Goal: Entertainment & Leisure: Consume media (video, audio)

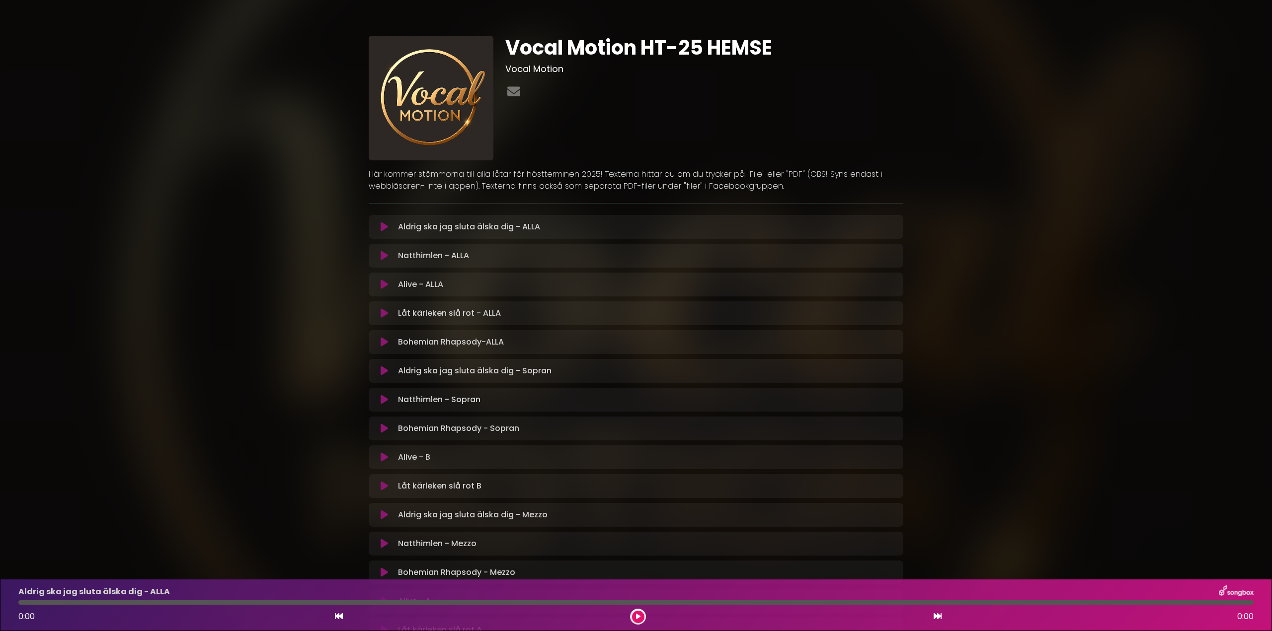
scroll to position [165, 0]
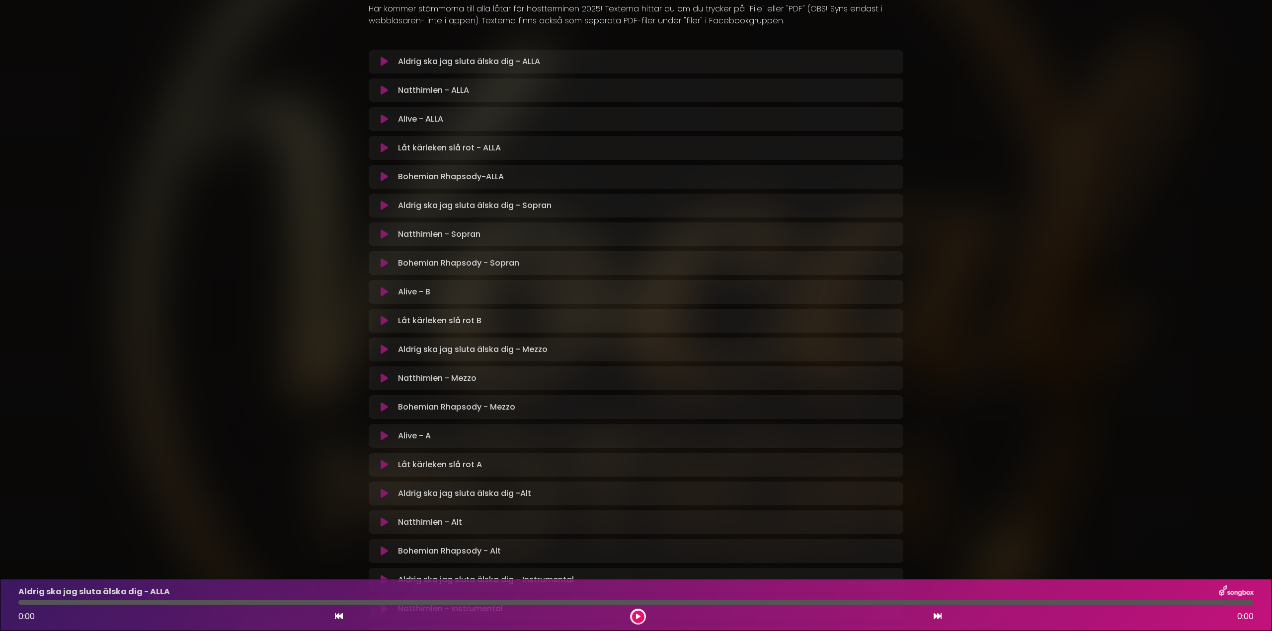
click at [382, 347] on icon at bounding box center [384, 350] width 7 height 10
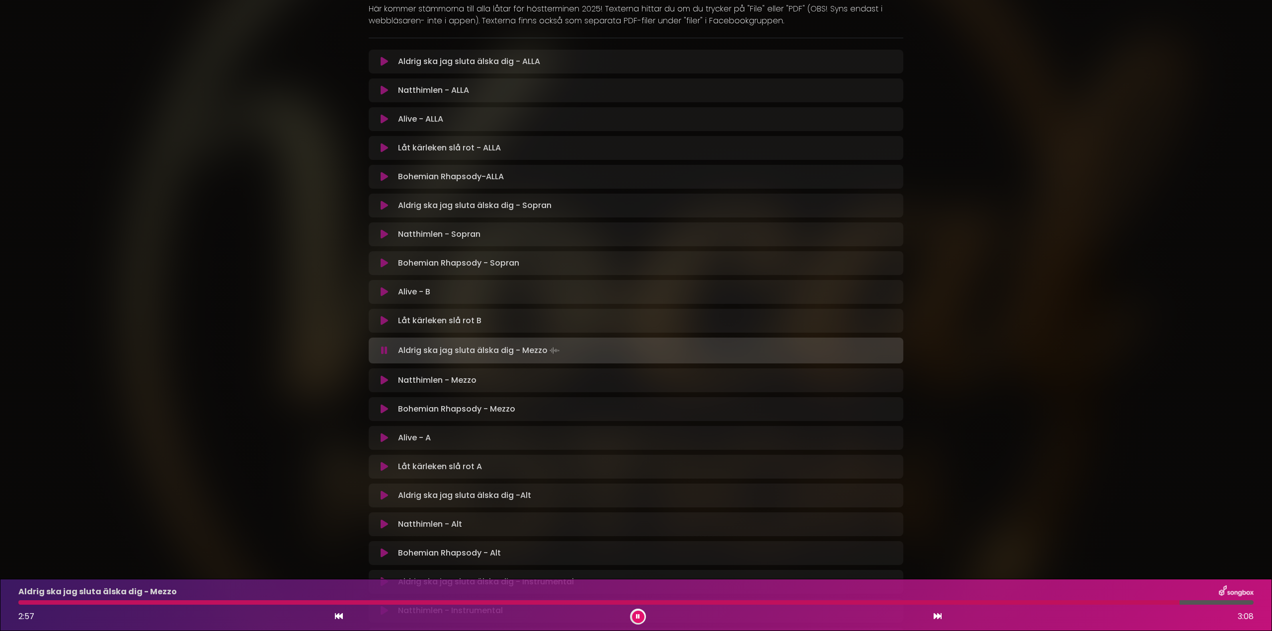
click at [383, 206] on icon at bounding box center [384, 206] width 7 height 10
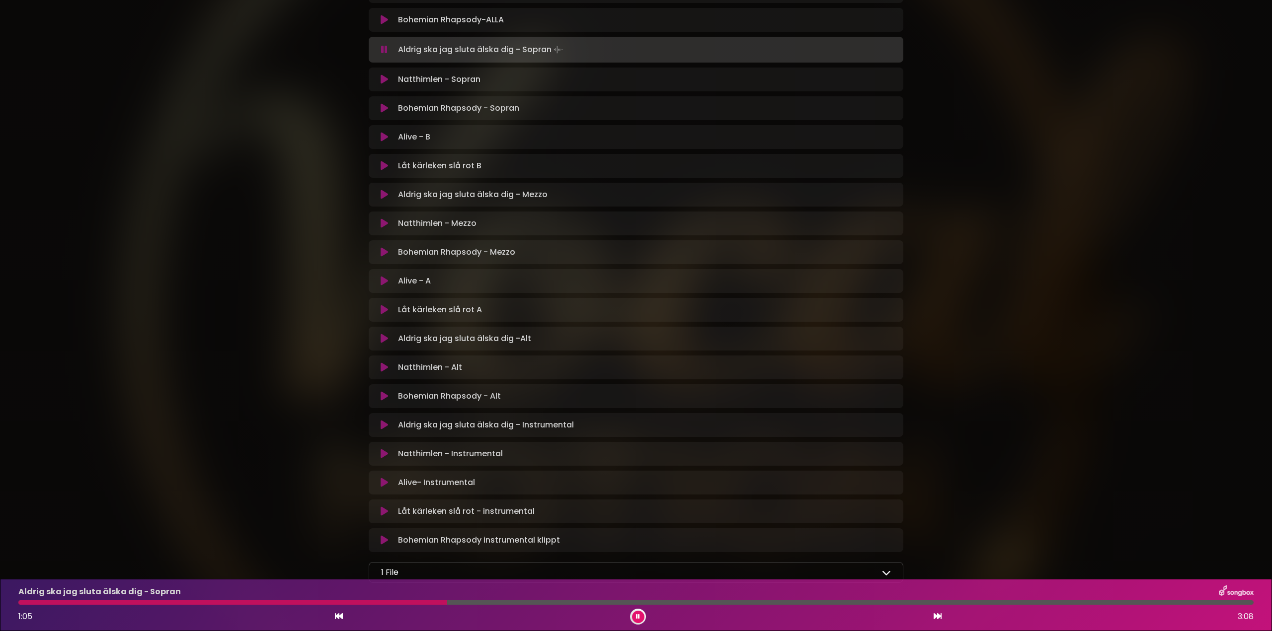
scroll to position [331, 0]
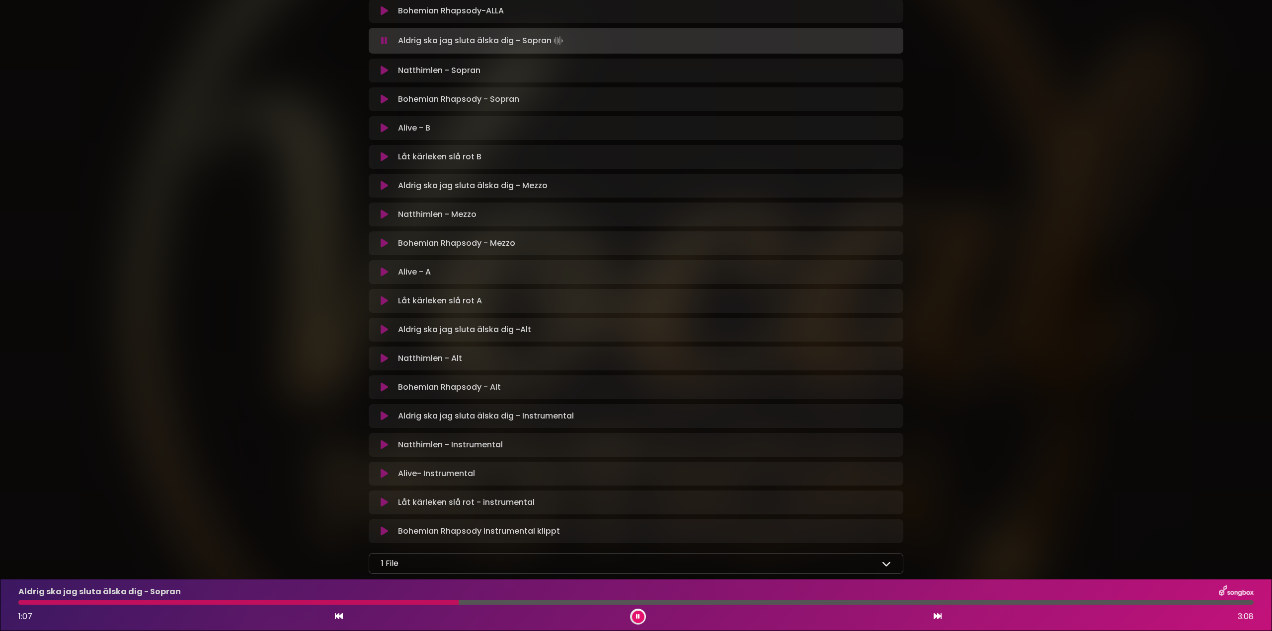
click at [386, 327] on icon at bounding box center [384, 330] width 7 height 10
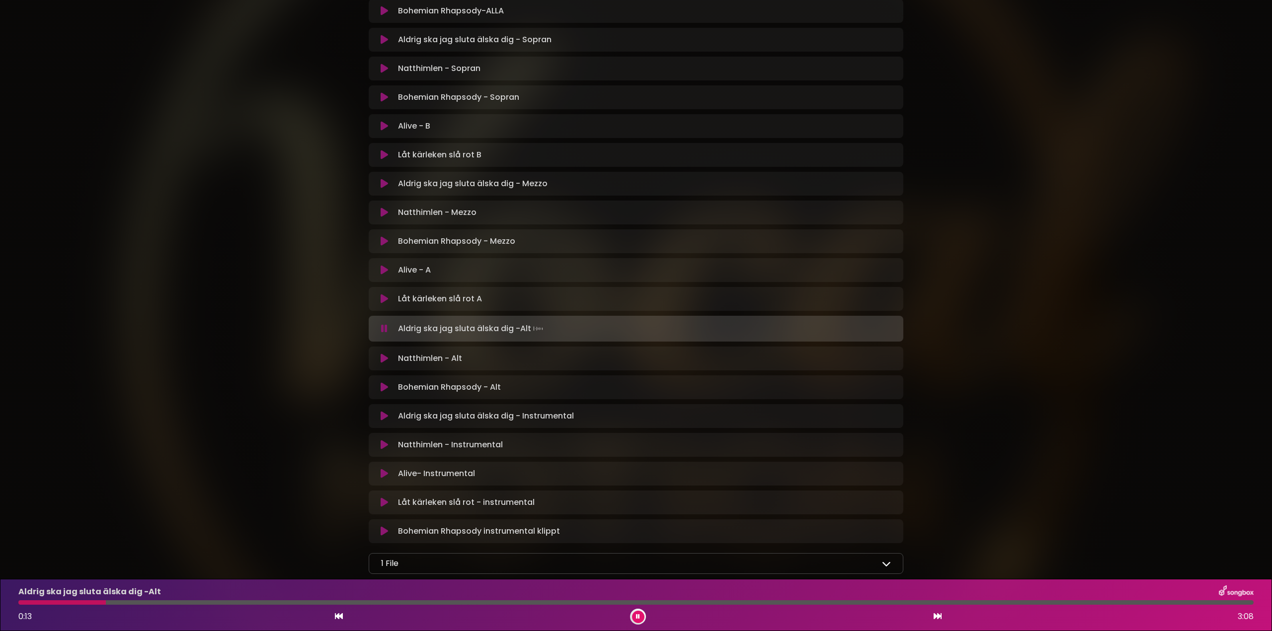
click at [185, 604] on div at bounding box center [635, 603] width 1235 height 4
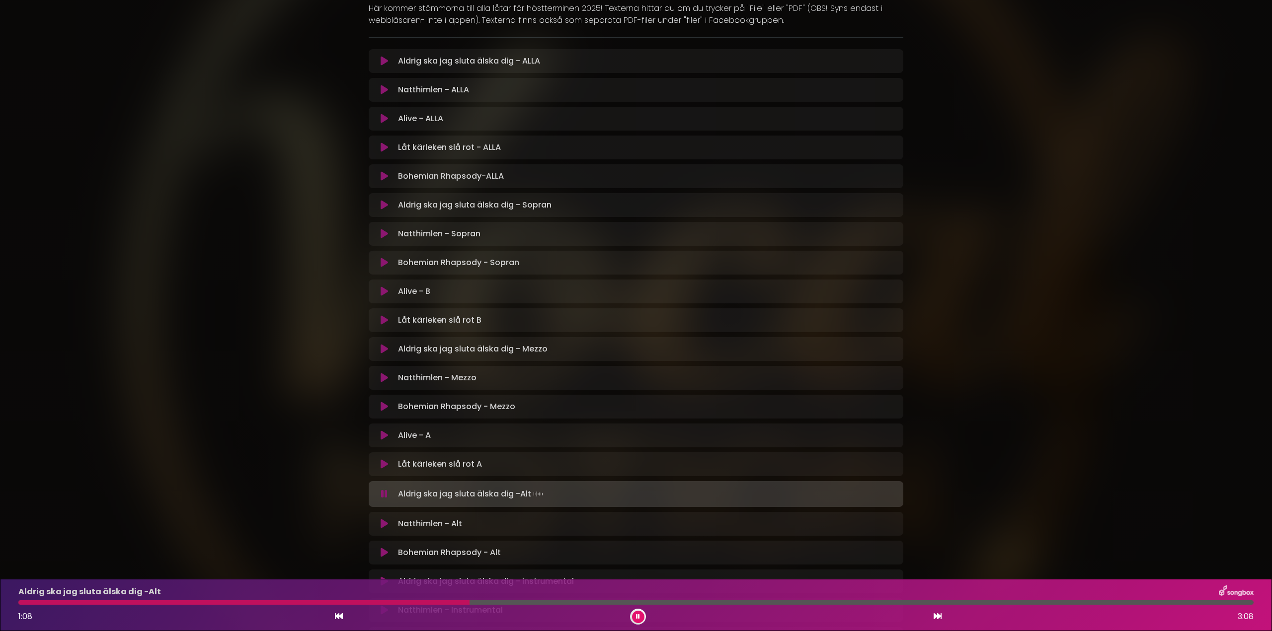
scroll to position [165, 0]
click at [384, 379] on icon at bounding box center [384, 379] width 7 height 10
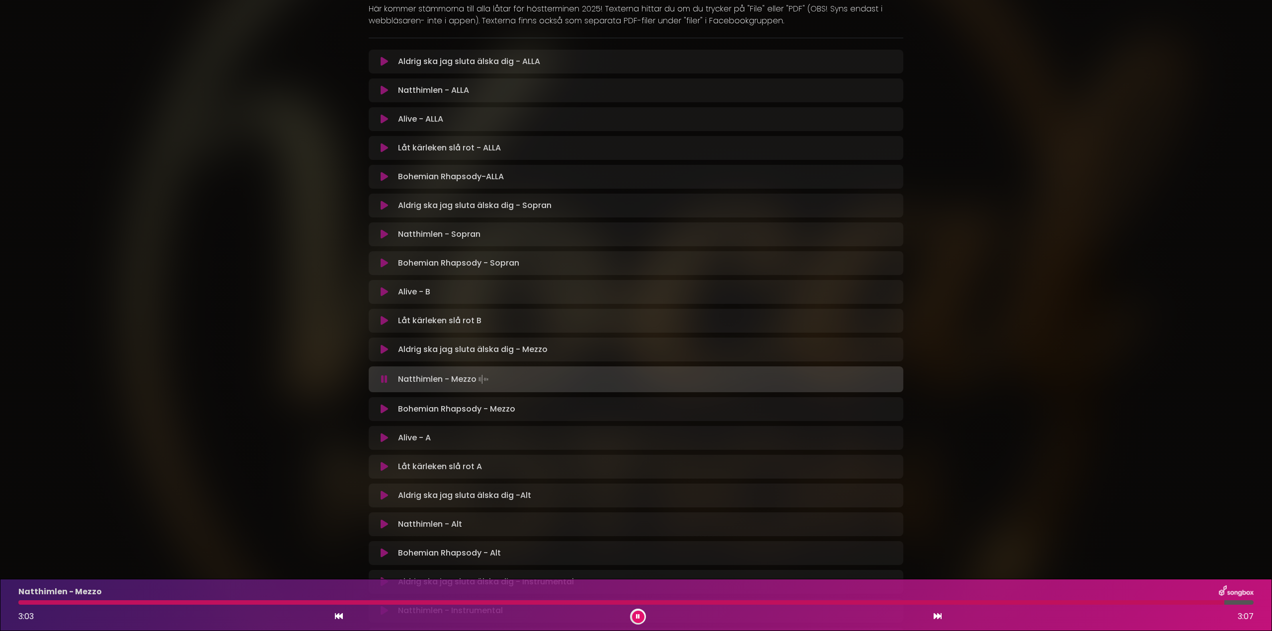
click at [382, 406] on icon at bounding box center [384, 409] width 7 height 10
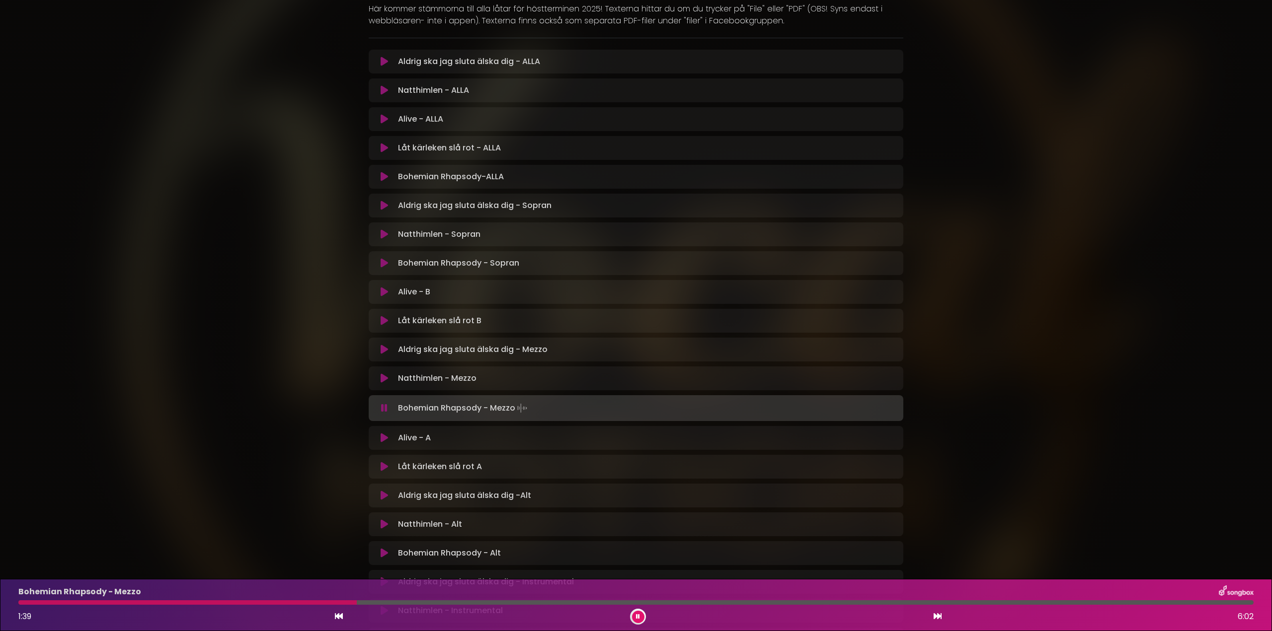
click at [382, 174] on icon at bounding box center [384, 177] width 7 height 10
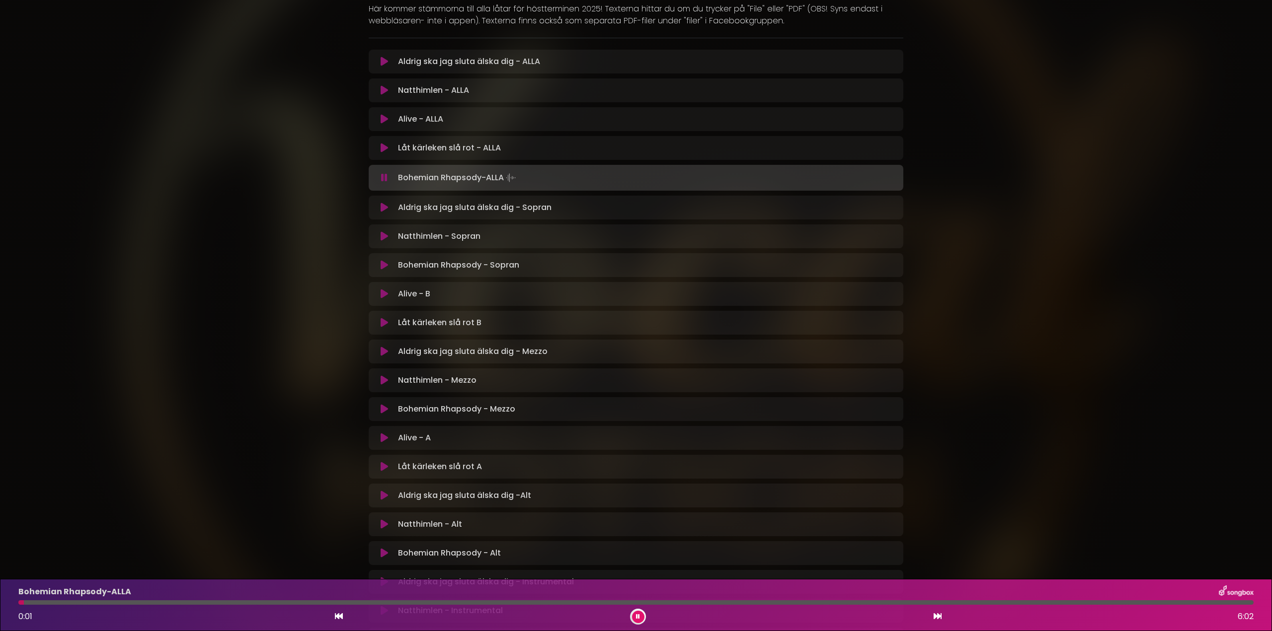
click at [197, 604] on div at bounding box center [635, 603] width 1235 height 4
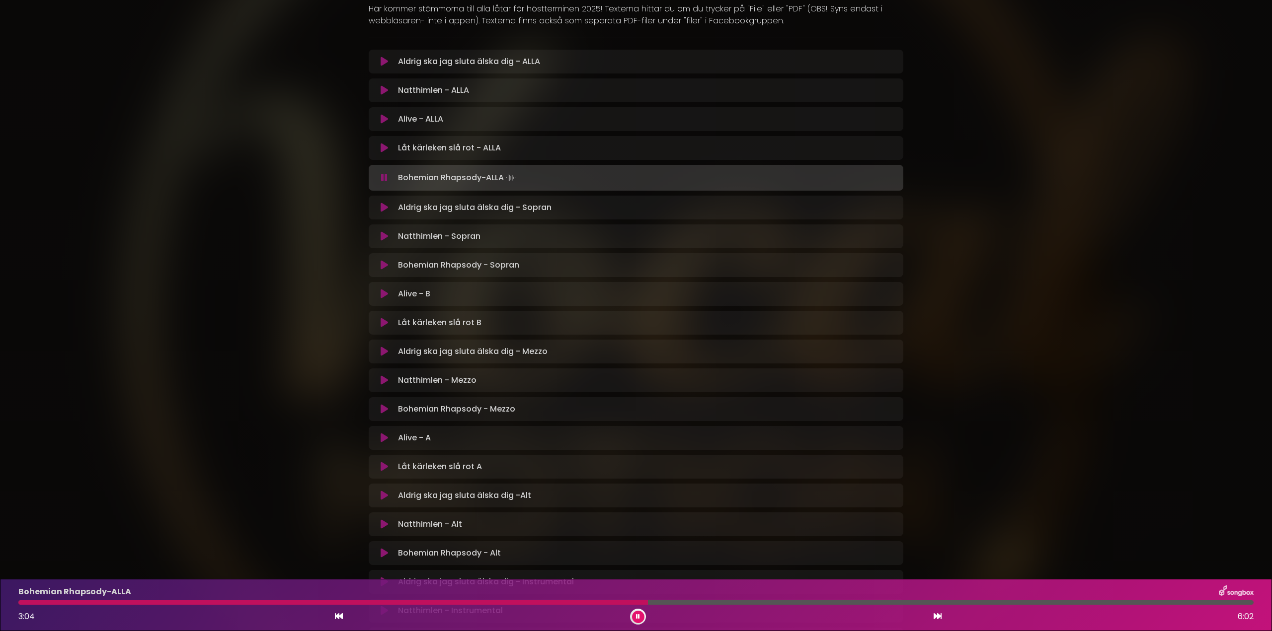
click at [648, 601] on div at bounding box center [635, 603] width 1235 height 4
click at [1027, 602] on div at bounding box center [635, 603] width 1235 height 4
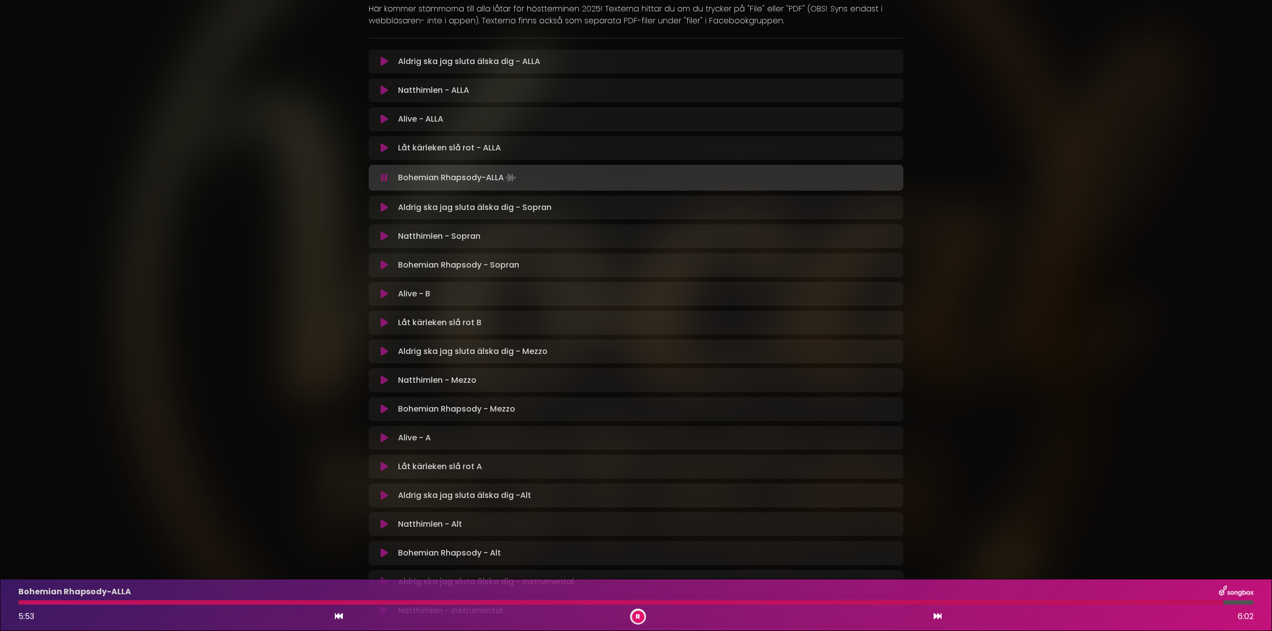
click at [381, 437] on icon at bounding box center [384, 438] width 7 height 10
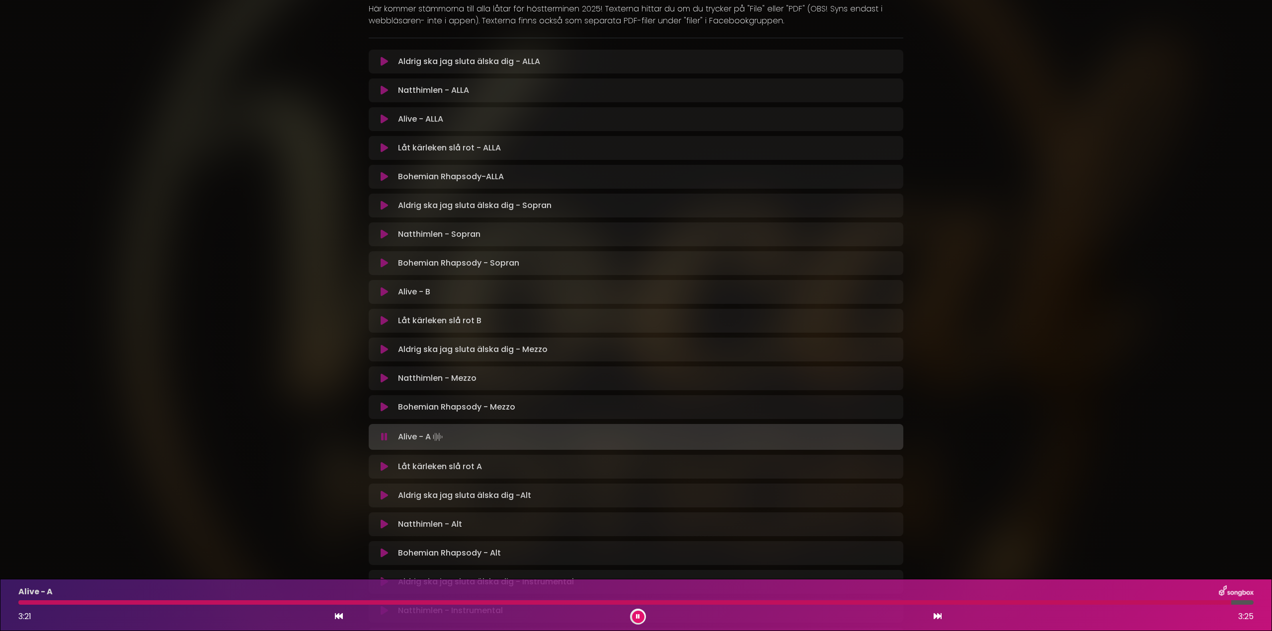
click at [383, 464] on icon at bounding box center [384, 467] width 7 height 10
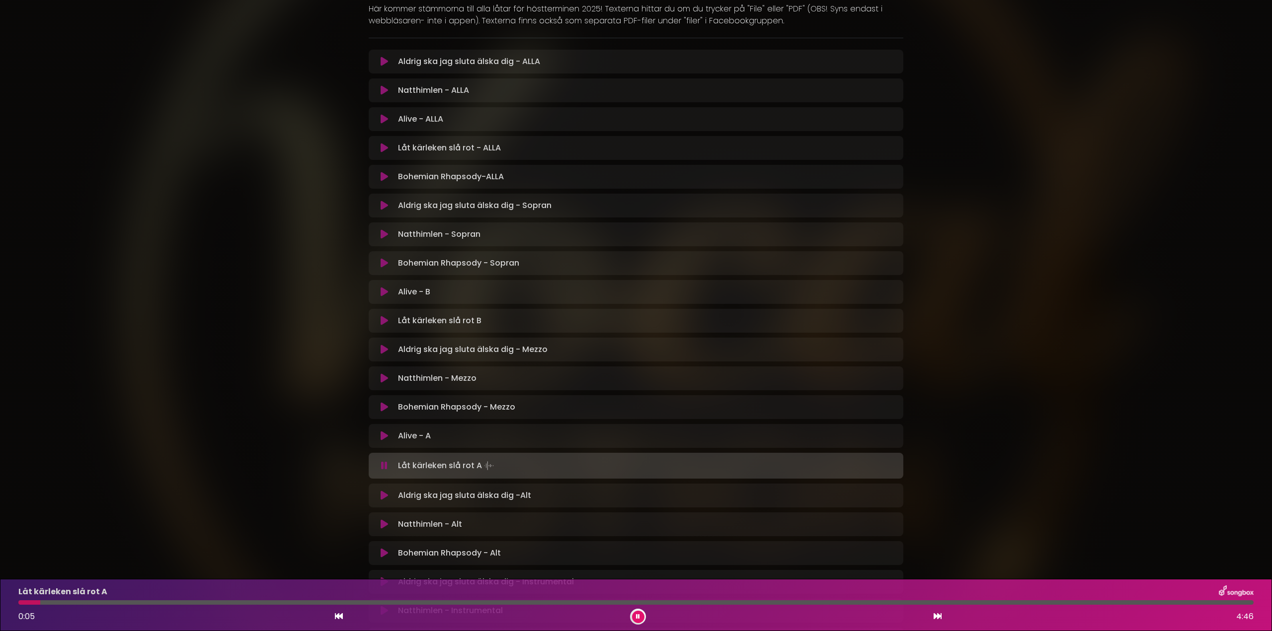
click at [58, 602] on div at bounding box center [635, 603] width 1235 height 4
click at [77, 604] on div at bounding box center [635, 603] width 1235 height 4
click at [94, 603] on div at bounding box center [635, 603] width 1235 height 4
click at [113, 602] on div at bounding box center [635, 603] width 1235 height 4
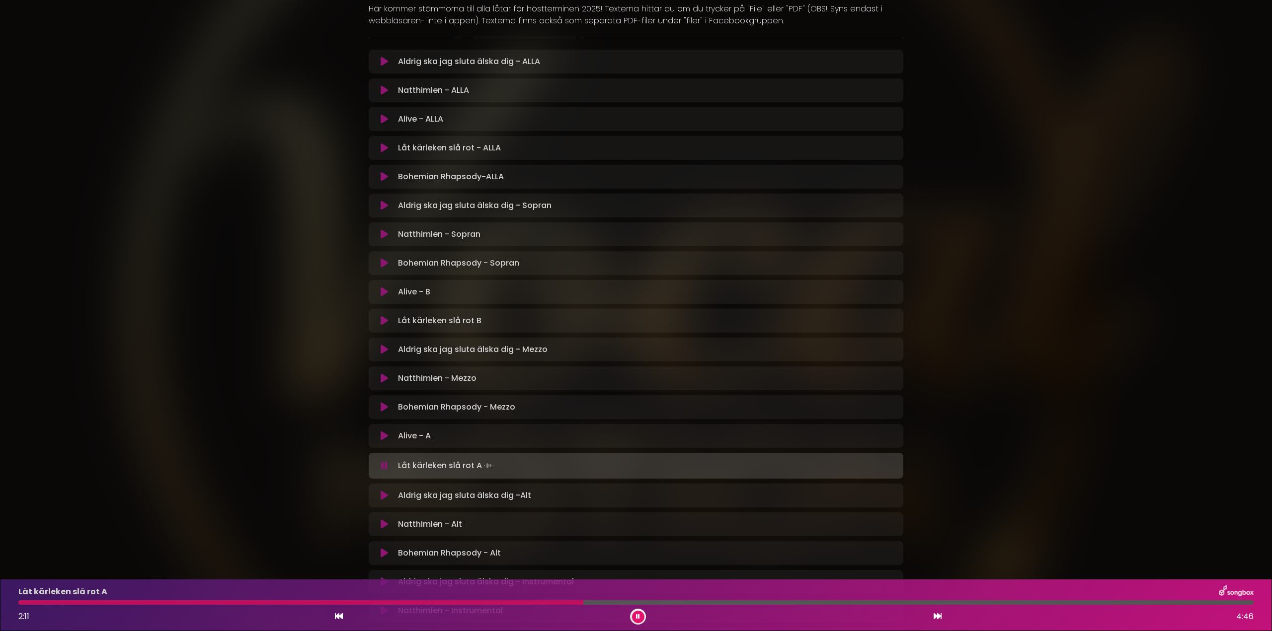
click at [630, 604] on div at bounding box center [635, 603] width 1235 height 4
click at [689, 602] on div at bounding box center [635, 603] width 1235 height 4
click at [746, 602] on div at bounding box center [635, 603] width 1235 height 4
click at [774, 602] on div at bounding box center [635, 603] width 1235 height 4
click at [41, 601] on div at bounding box center [471, 603] width 907 height 4
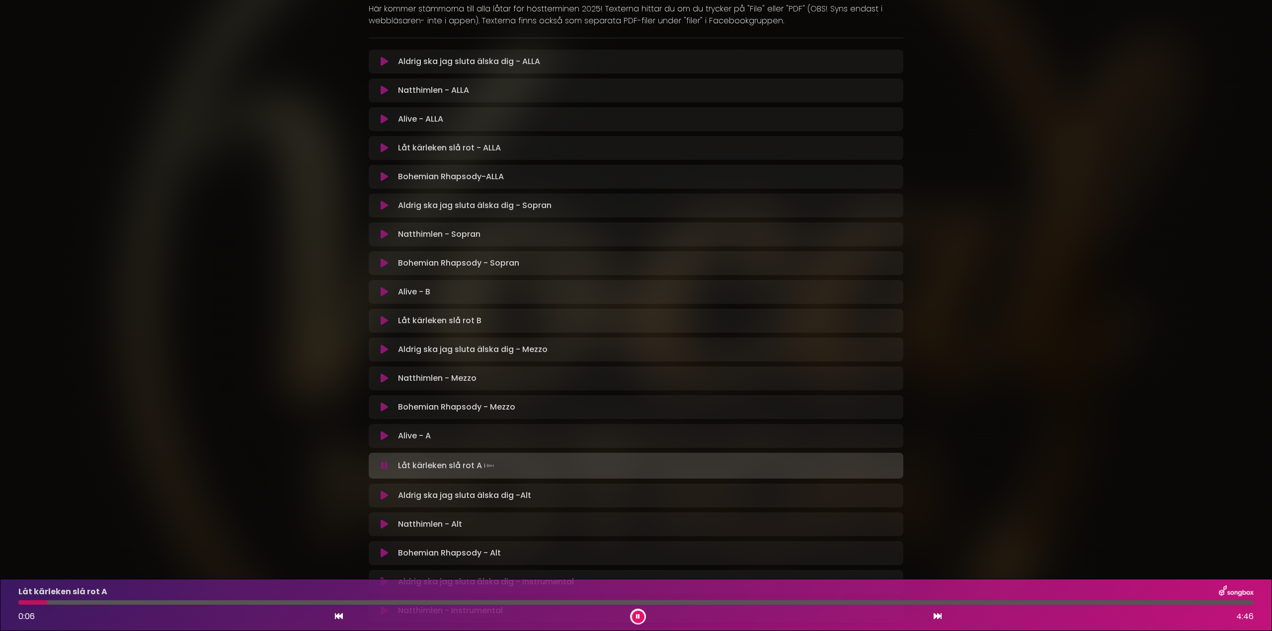
click at [82, 604] on div at bounding box center [635, 603] width 1235 height 4
click at [114, 601] on div at bounding box center [635, 603] width 1235 height 4
click at [42, 603] on div at bounding box center [134, 603] width 232 height 4
drag, startPoint x: 63, startPoint y: 600, endPoint x: 68, endPoint y: 604, distance: 6.1
click at [64, 601] on div "Låt kärleken slå rot A 0:06 4:46" at bounding box center [635, 605] width 1247 height 39
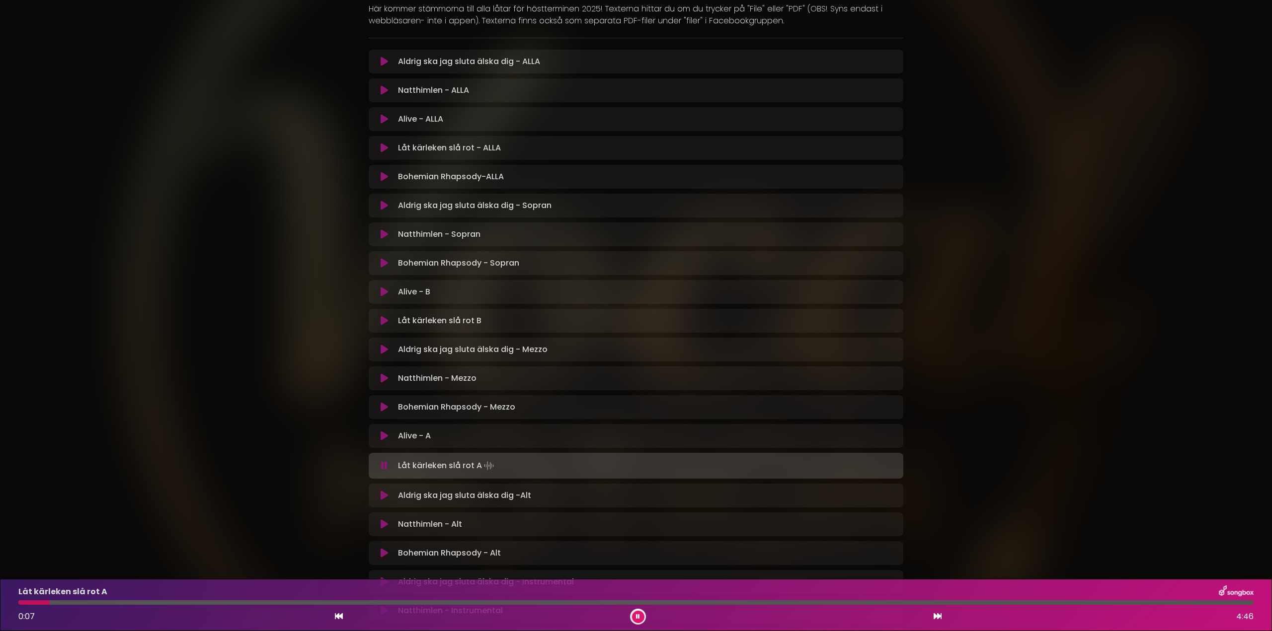
click at [74, 605] on div "Låt kärleken slå rot A 0:07 4:46" at bounding box center [635, 605] width 1247 height 39
click at [76, 603] on div at bounding box center [635, 603] width 1235 height 4
click at [105, 602] on div at bounding box center [635, 603] width 1235 height 4
click at [123, 601] on div at bounding box center [635, 603] width 1235 height 4
click at [483, 602] on div at bounding box center [635, 603] width 1235 height 4
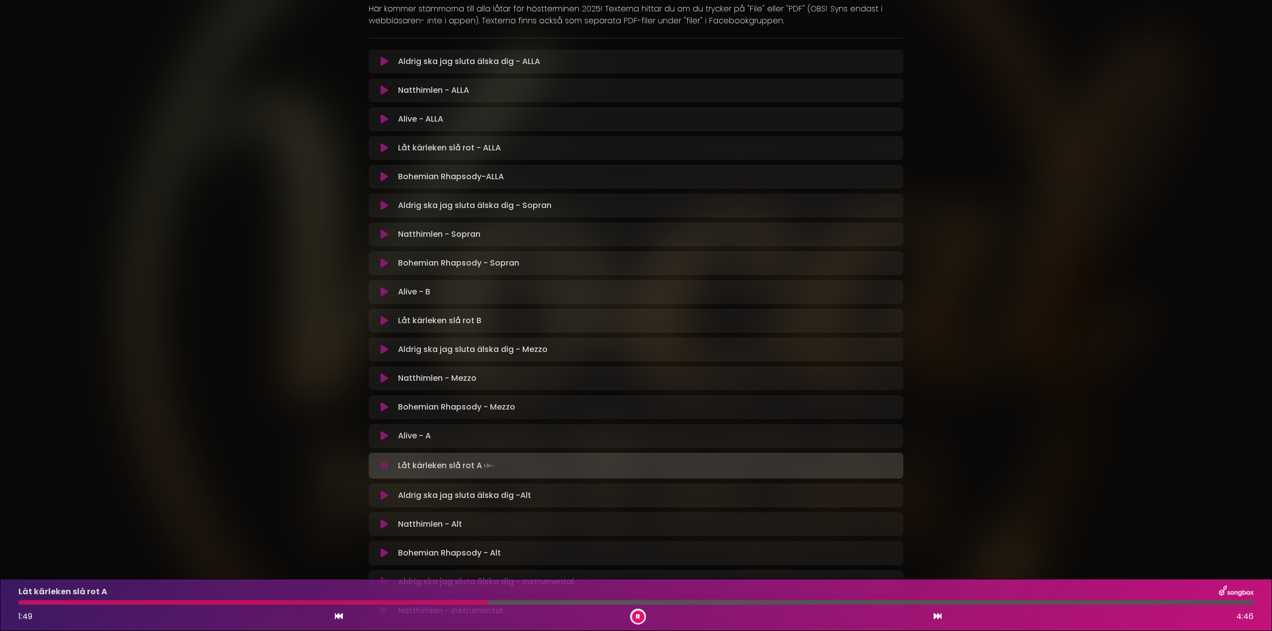
click at [432, 603] on div at bounding box center [253, 603] width 470 height 4
click at [405, 600] on div "Låt kärleken slå rot A 1:37 4:46" at bounding box center [635, 605] width 1247 height 39
click at [404, 601] on div "Låt kärleken slå rot A 1:37 4:46" at bounding box center [635, 605] width 1247 height 39
click at [404, 602] on div at bounding box center [229, 603] width 422 height 4
click at [344, 604] on div at bounding box center [181, 603] width 326 height 4
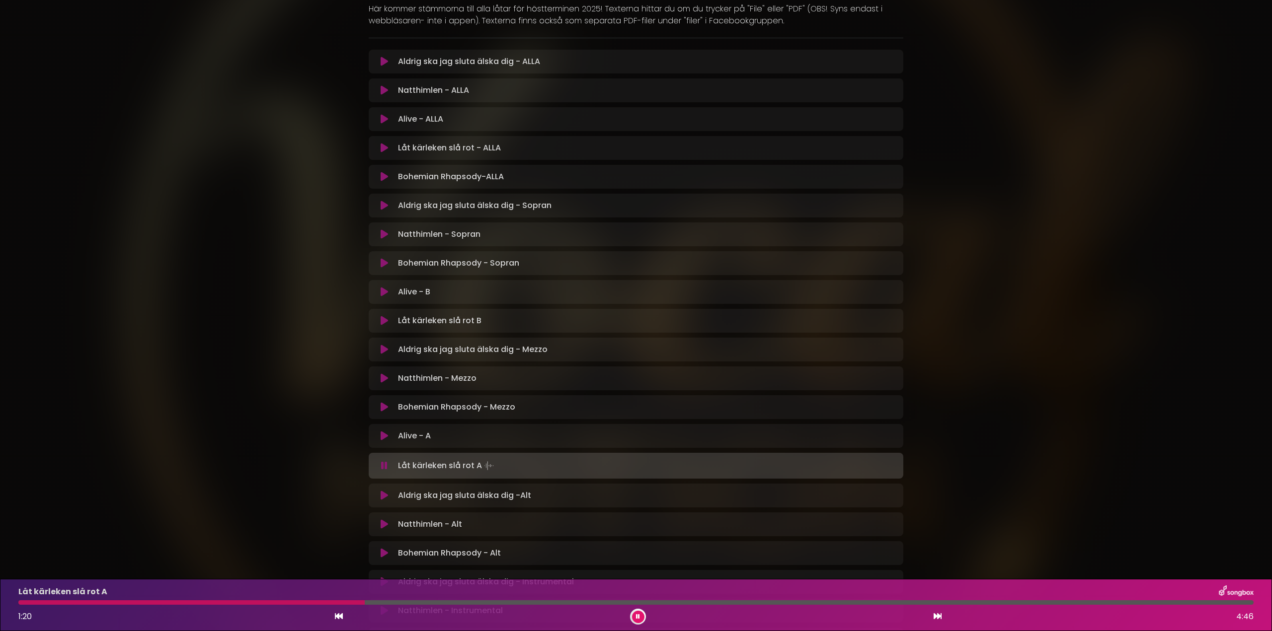
click at [386, 602] on div at bounding box center [635, 603] width 1235 height 4
click at [409, 602] on div at bounding box center [635, 603] width 1235 height 4
click at [421, 604] on div at bounding box center [635, 603] width 1235 height 4
click at [687, 603] on div at bounding box center [635, 603] width 1235 height 4
click at [753, 604] on div at bounding box center [635, 603] width 1235 height 4
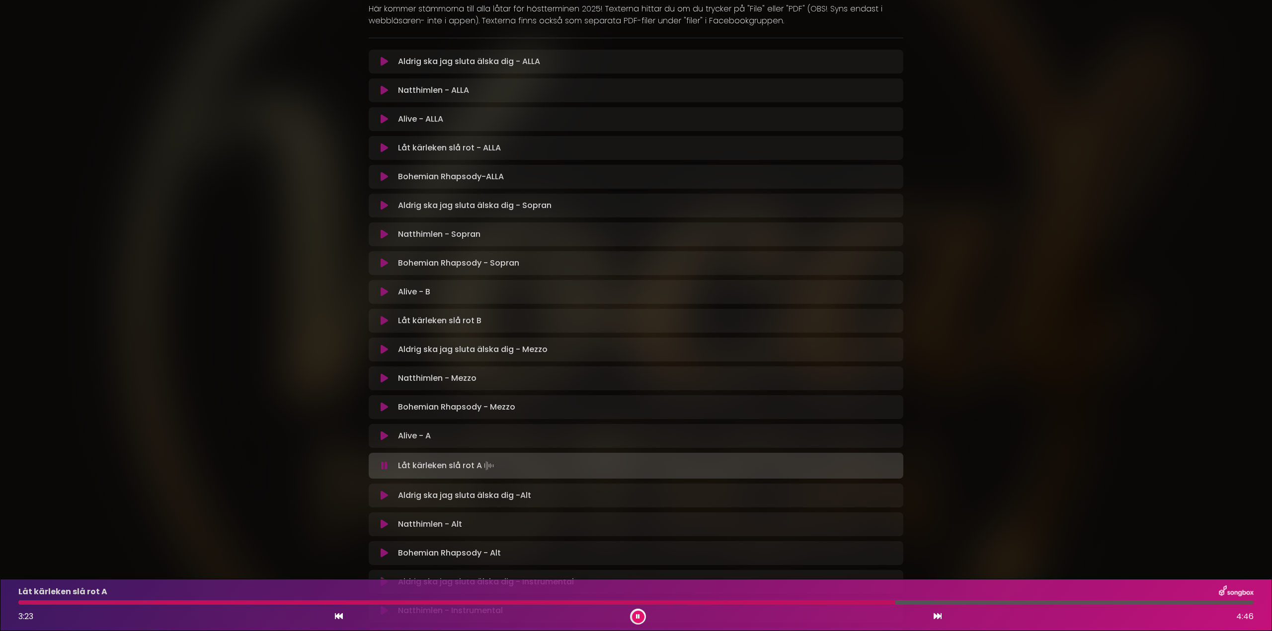
click at [770, 603] on div at bounding box center [456, 603] width 877 height 4
click at [770, 603] on div at bounding box center [457, 603] width 879 height 4
click at [770, 603] on div at bounding box center [420, 603] width 805 height 4
click at [770, 603] on div at bounding box center [457, 603] width 878 height 4
click at [643, 612] on div at bounding box center [638, 617] width 16 height 16
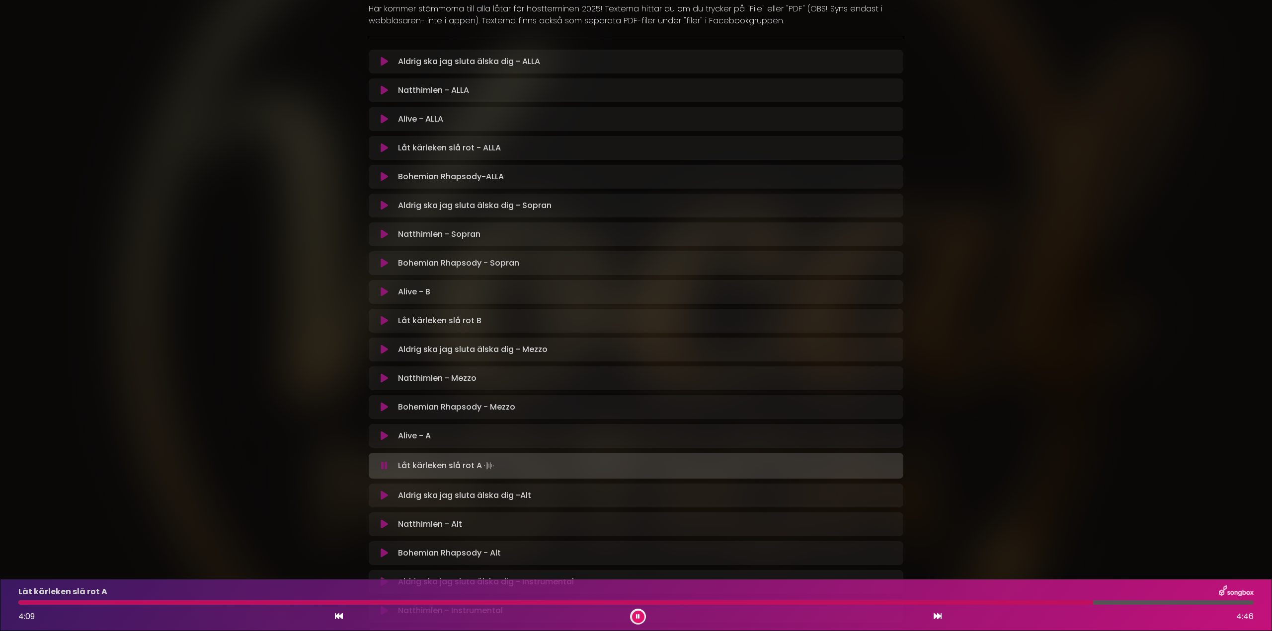
click at [636, 616] on icon at bounding box center [638, 617] width 4 height 6
